Goal: Find specific page/section: Find specific page/section

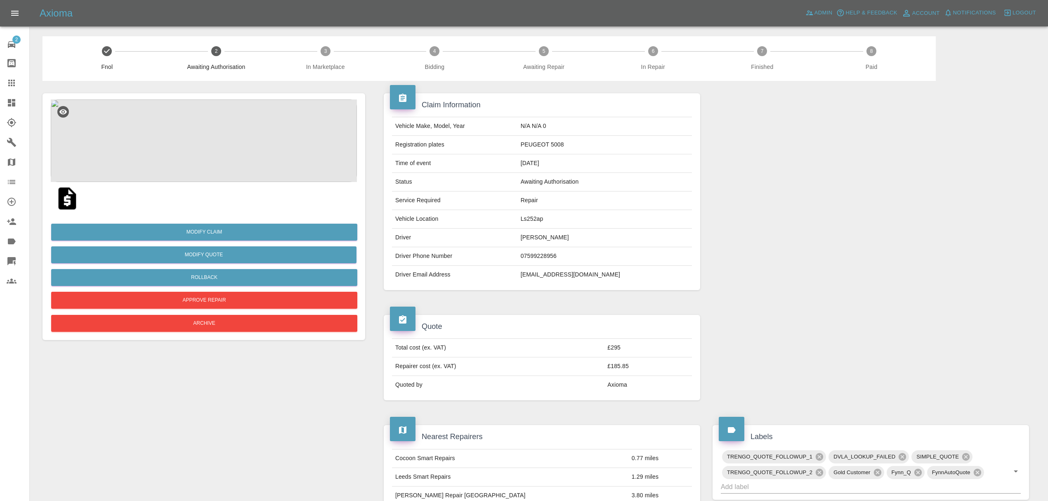
click at [227, 141] on img at bounding box center [204, 140] width 306 height 82
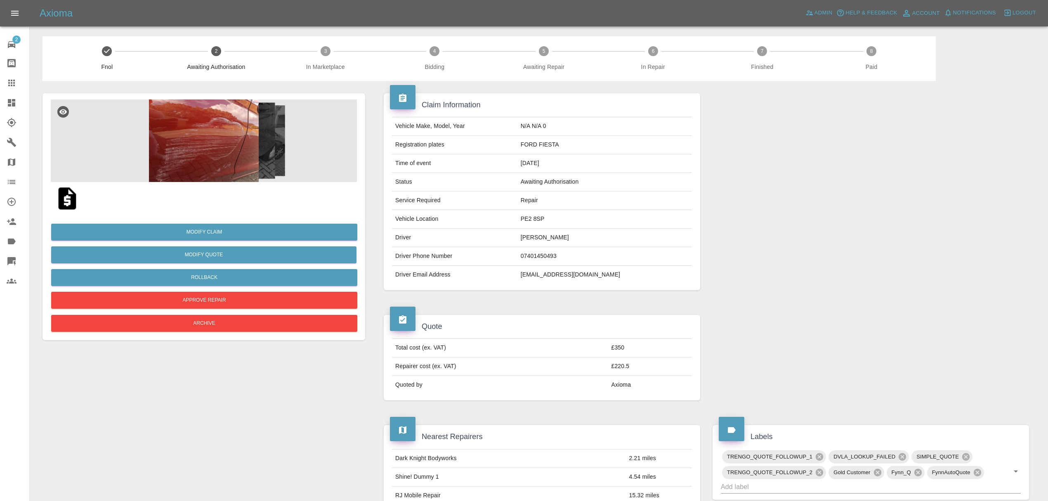
click at [247, 126] on img at bounding box center [204, 140] width 306 height 82
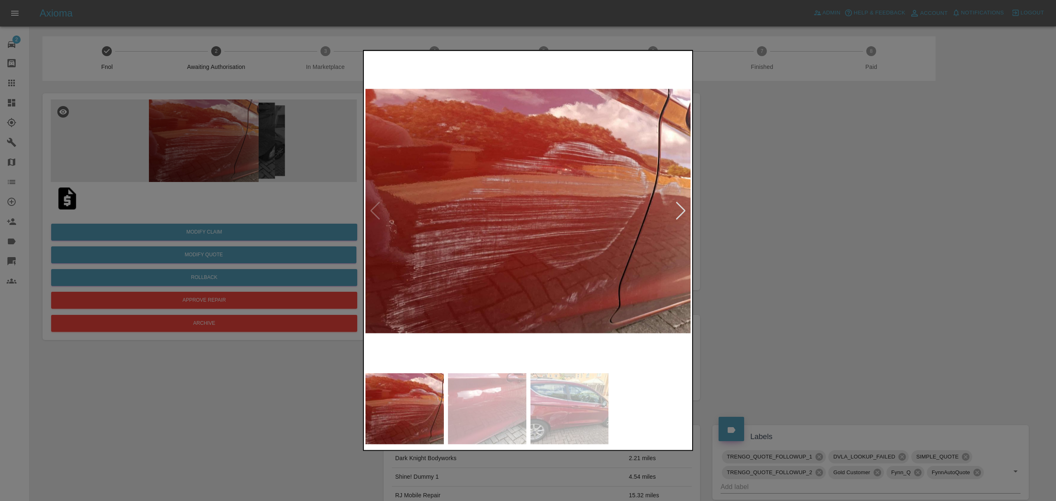
click at [679, 210] on div at bounding box center [680, 211] width 11 height 18
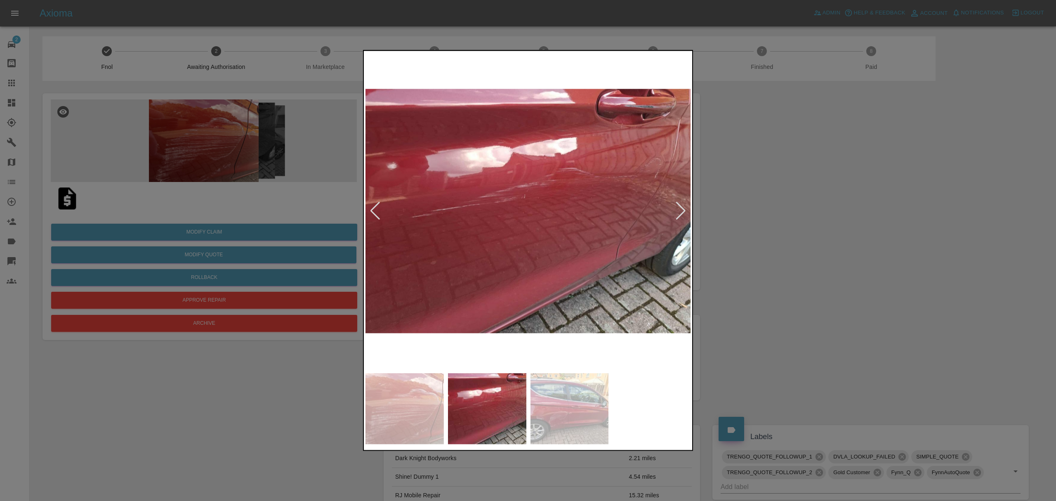
click at [679, 210] on div at bounding box center [680, 211] width 11 height 18
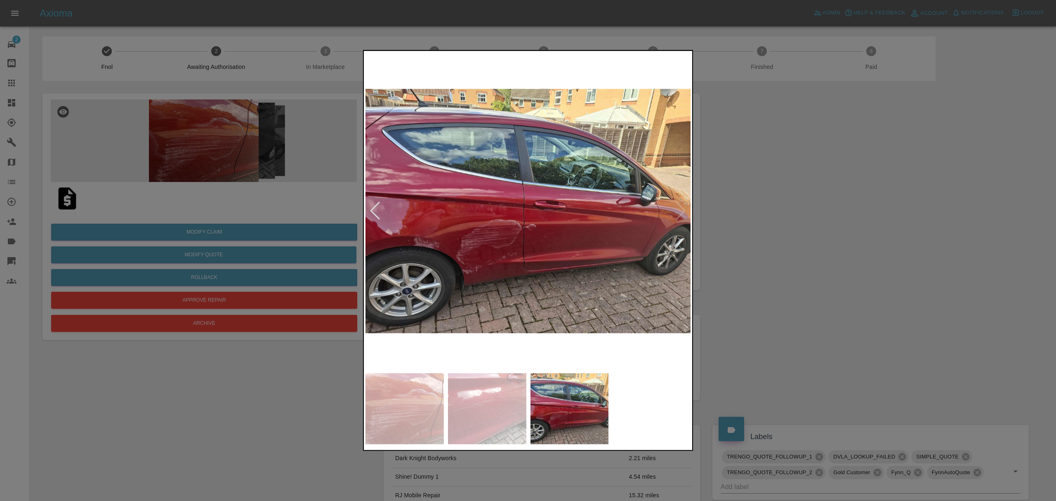
click at [795, 205] on div at bounding box center [528, 250] width 1056 height 501
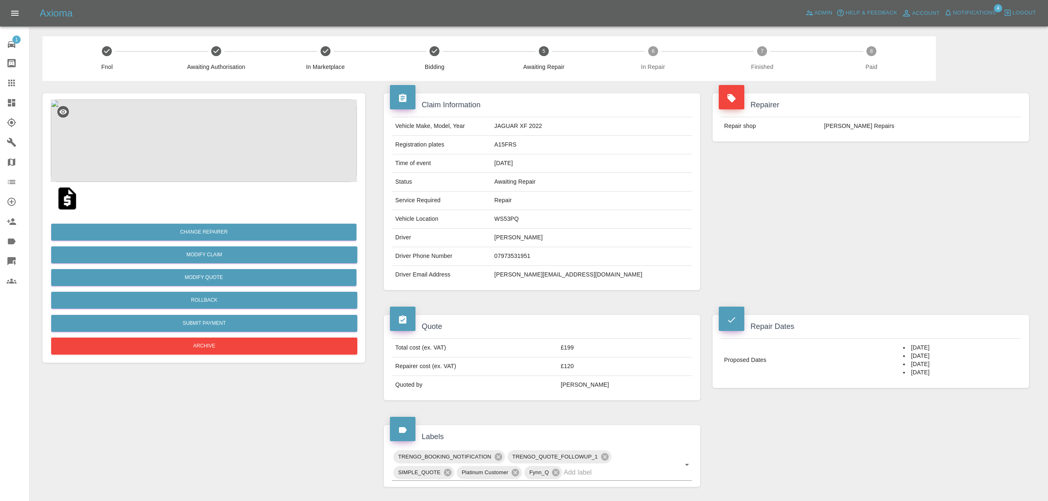
click at [200, 137] on img at bounding box center [204, 140] width 306 height 82
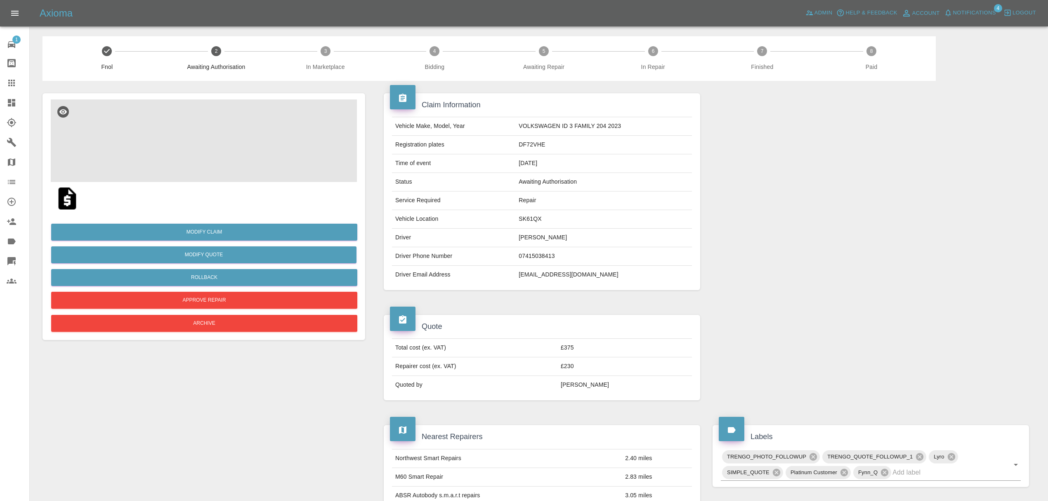
click at [197, 144] on img at bounding box center [204, 140] width 306 height 82
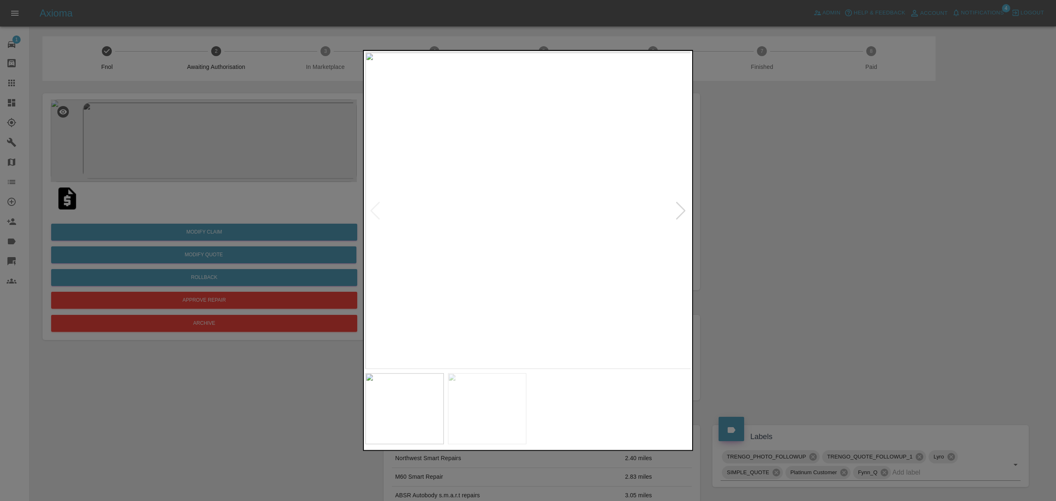
click at [681, 213] on div at bounding box center [680, 211] width 11 height 18
click at [756, 211] on div at bounding box center [528, 250] width 1056 height 501
